Goal: Transaction & Acquisition: Download file/media

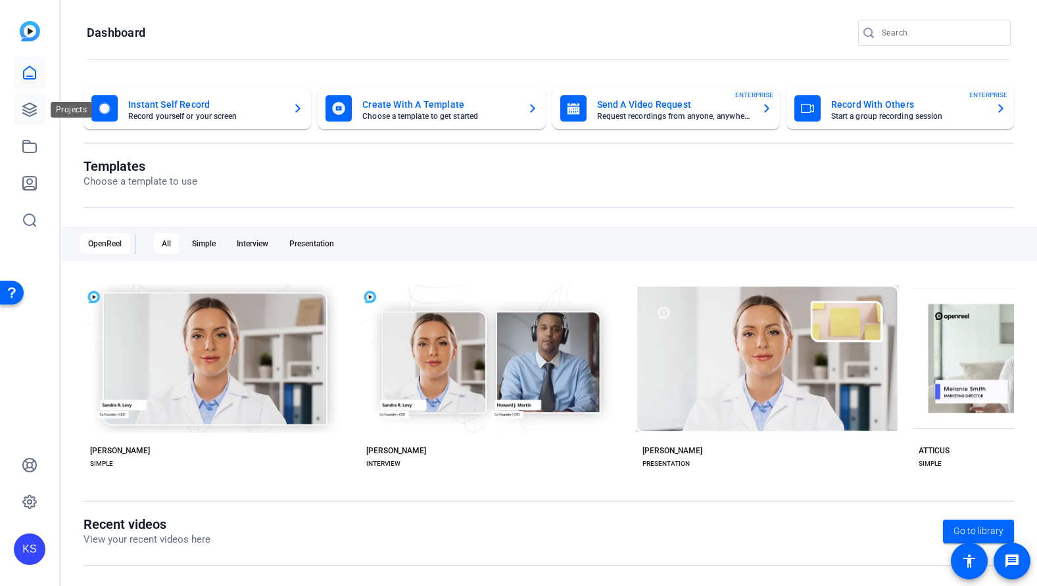
click at [34, 105] on icon at bounding box center [29, 109] width 13 height 13
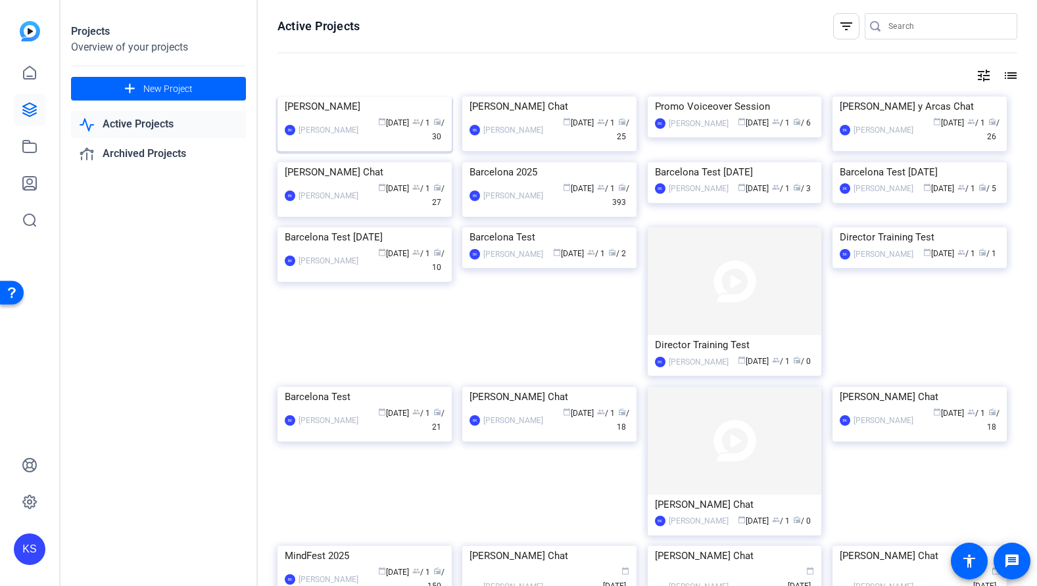
click at [352, 97] on img at bounding box center [364, 97] width 174 height 0
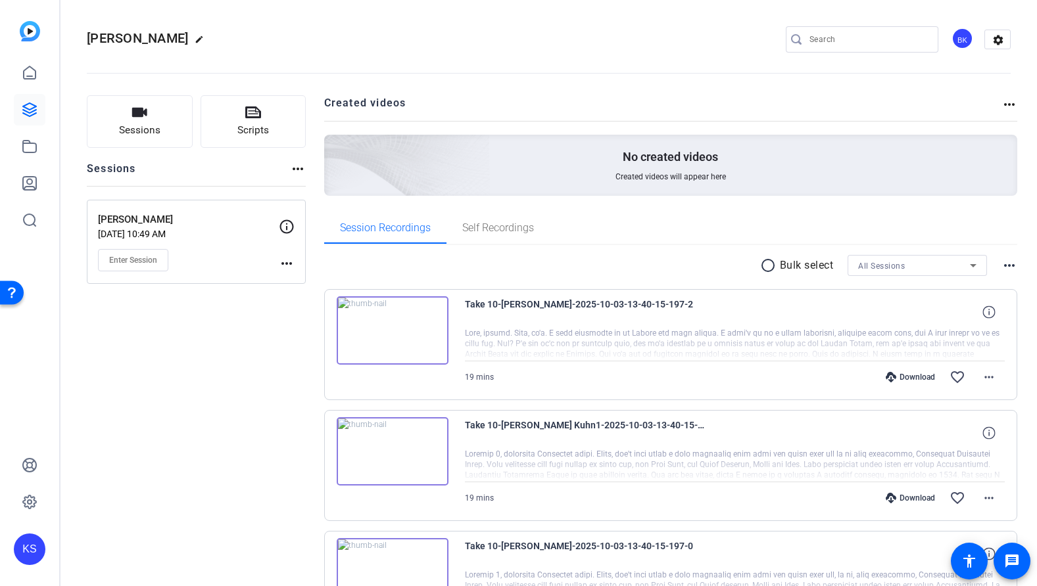
click at [761, 266] on mat-icon "radio_button_unchecked" at bounding box center [770, 266] width 20 height 16
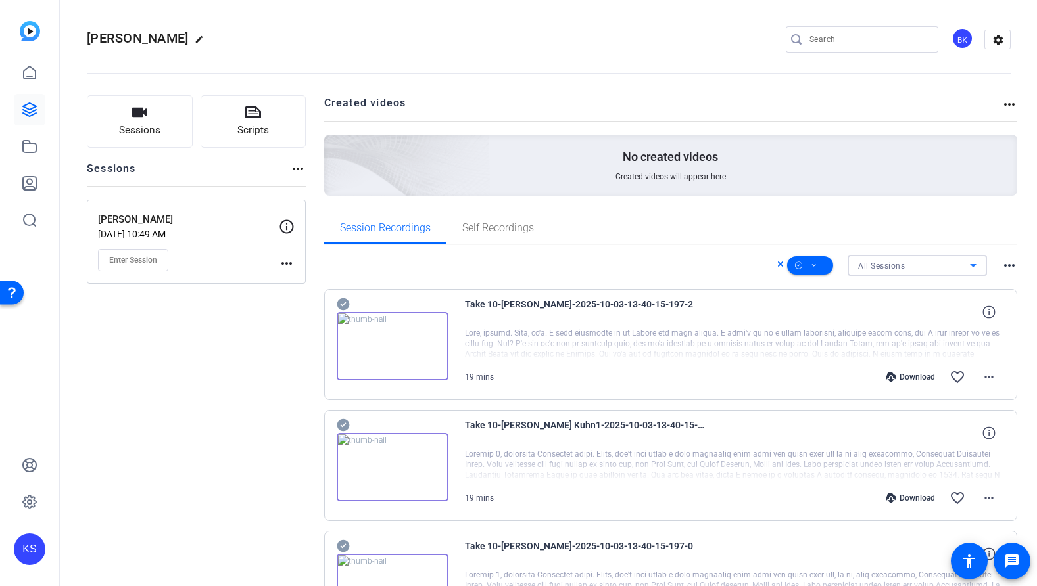
click at [948, 258] on div "All Sessions" at bounding box center [914, 266] width 112 height 16
click at [778, 240] on div at bounding box center [518, 293] width 1037 height 586
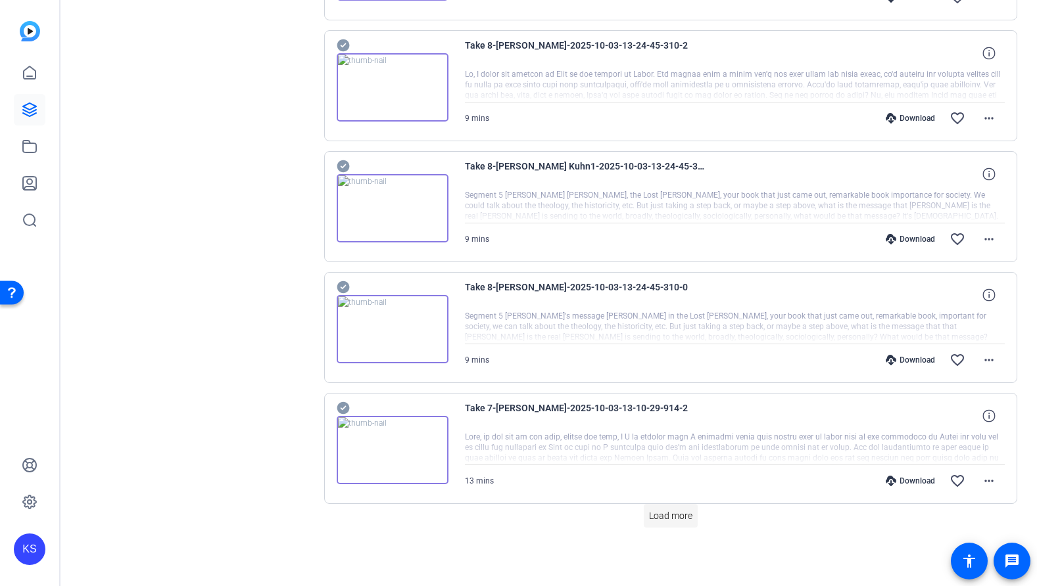
click at [666, 517] on span "Load more" at bounding box center [670, 517] width 43 height 14
click at [650, 513] on span "Load more" at bounding box center [670, 517] width 43 height 14
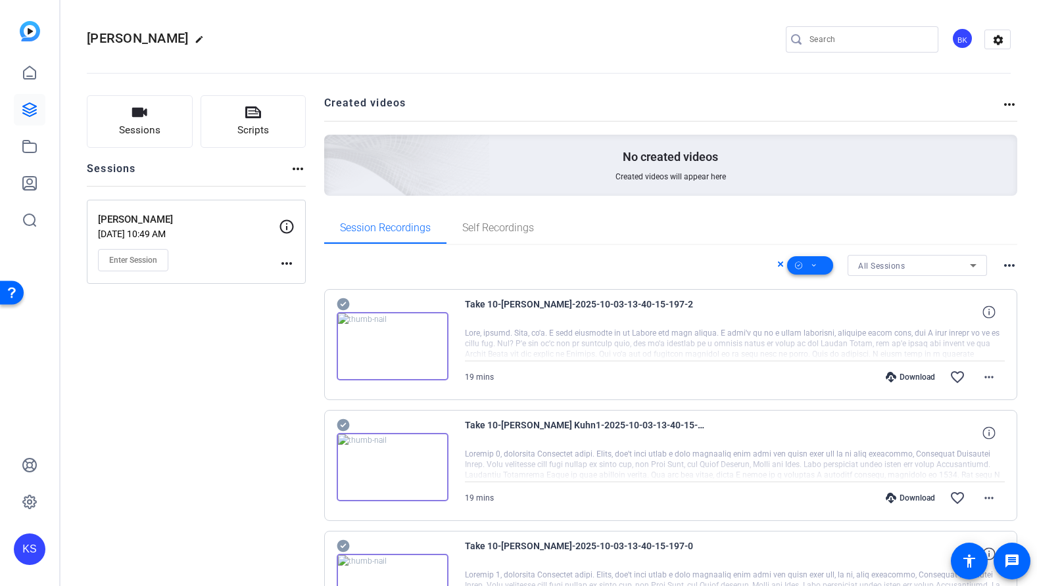
click at [811, 262] on icon at bounding box center [814, 266] width 7 height 16
click at [818, 282] on span "Select All" at bounding box center [825, 287] width 70 height 16
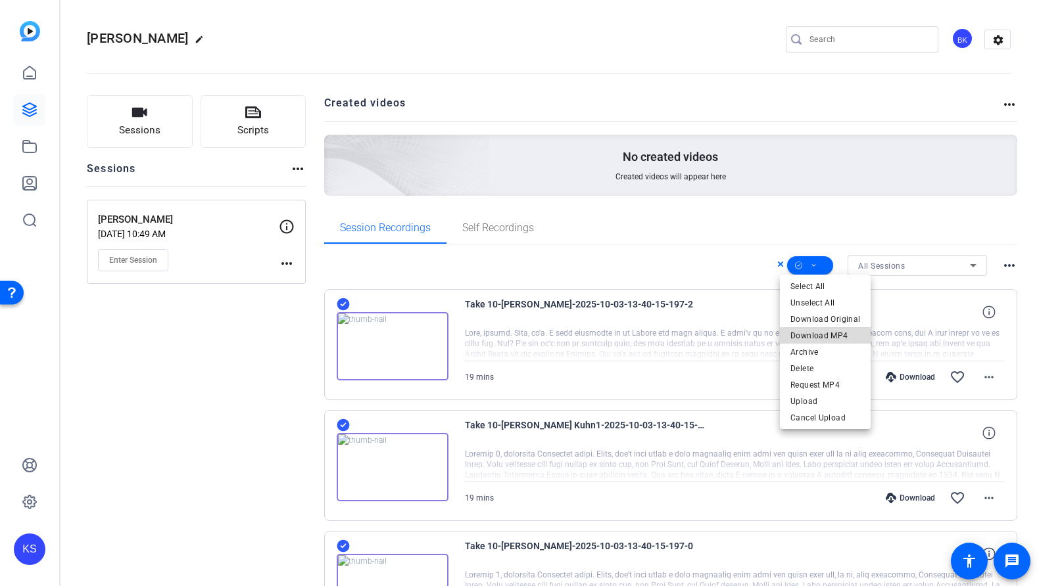
click at [839, 336] on span "Download MP4" at bounding box center [825, 336] width 70 height 16
